Goal: Information Seeking & Learning: Check status

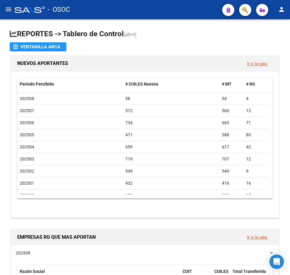
click at [162, 170] on div "549" at bounding box center [171, 171] width 92 height 7
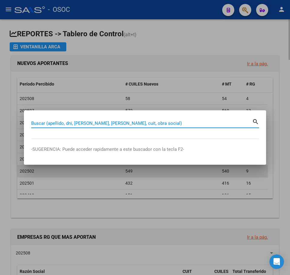
paste input "33297395"
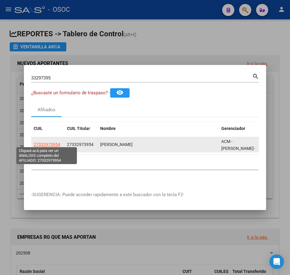
click at [49, 145] on span "27332973954" at bounding box center [47, 144] width 27 height 5
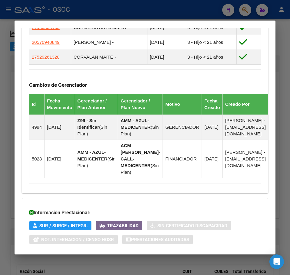
scroll to position [484, 0]
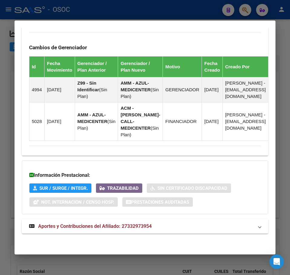
click at [116, 220] on mat-expansion-panel-header "Aportes y Contribuciones del Afiliado: 27332973954" at bounding box center [145, 226] width 246 height 15
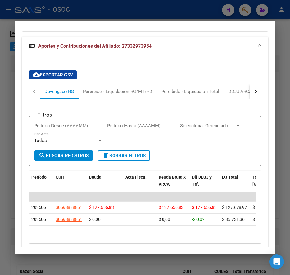
scroll to position [671, 0]
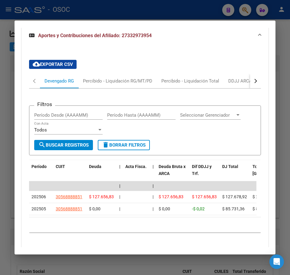
click at [105, 96] on div "Filtros Período Desde (AAAAMM) Período Hasta (AAAAMM) Seleccionar Gerenciador S…" at bounding box center [145, 168] width 232 height 158
click at [105, 88] on div "Percibido - Liquidación RG/MT/PD" at bounding box center [117, 81] width 78 height 15
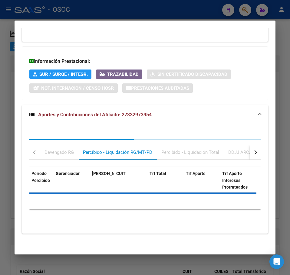
scroll to position [656, 0]
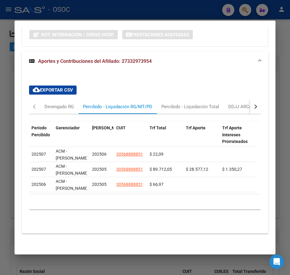
drag, startPoint x: 15, startPoint y: 89, endPoint x: 18, endPoint y: 89, distance: 3.6
click at [15, 89] on mat-dialog-content "Análisis Afiliado - CUIL: 27332973954 DATOS PADRÓN ÁGIL: [PERSON_NAME] | ACTIVO…" at bounding box center [145, 138] width 261 height 220
click at [6, 77] on div at bounding box center [145, 137] width 290 height 275
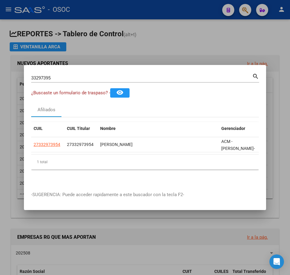
click at [50, 80] on div "33297395 Buscar (apellido, dni, [PERSON_NAME], [PERSON_NAME], cuit, obra social…" at bounding box center [145, 80] width 228 height 16
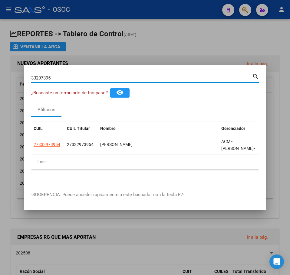
click at [49, 76] on input "33297395" at bounding box center [141, 77] width 221 height 5
paste input "28509079"
type input "28509079"
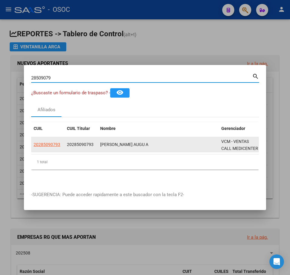
click at [50, 147] on datatable-body-cell "20285090793" at bounding box center [47, 144] width 33 height 15
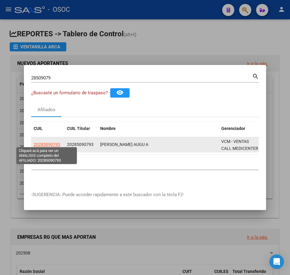
click at [49, 144] on span "20285090793" at bounding box center [47, 144] width 27 height 5
type textarea "20285090793"
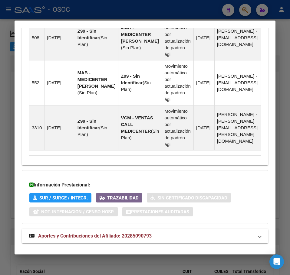
scroll to position [533, 0]
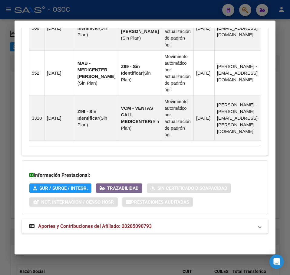
click at [116, 233] on mat-expansion-panel-header "Aportes y Contribuciones del Afiliado: 20285090793" at bounding box center [145, 226] width 246 height 15
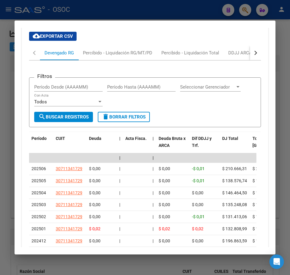
scroll to position [750, 0]
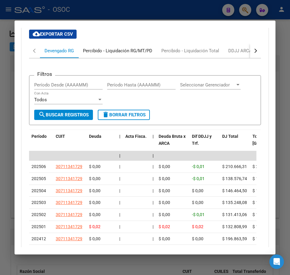
click at [95, 54] on div "Percibido - Liquidación RG/MT/PD" at bounding box center [117, 50] width 69 height 7
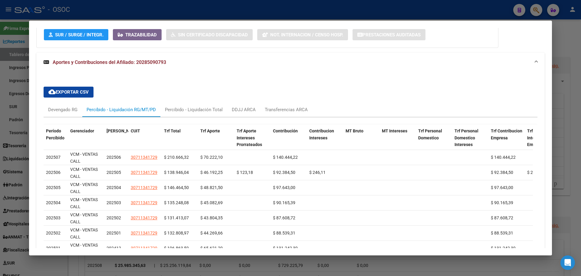
scroll to position [423, 0]
